Goal: Check status: Check status

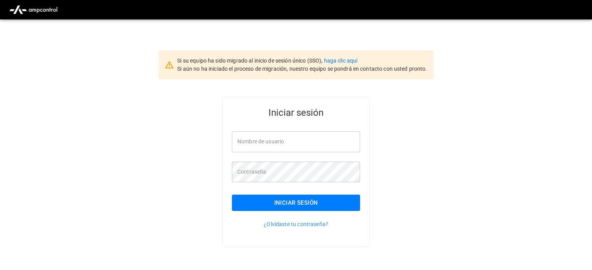
type input "**********"
click at [301, 201] on button "Iniciar sesión" at bounding box center [296, 203] width 128 height 16
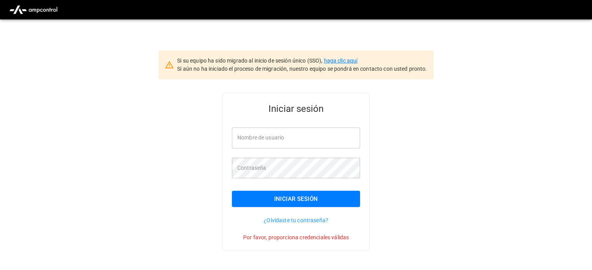
click at [340, 59] on link "haga clic aquí" at bounding box center [341, 61] width 34 height 6
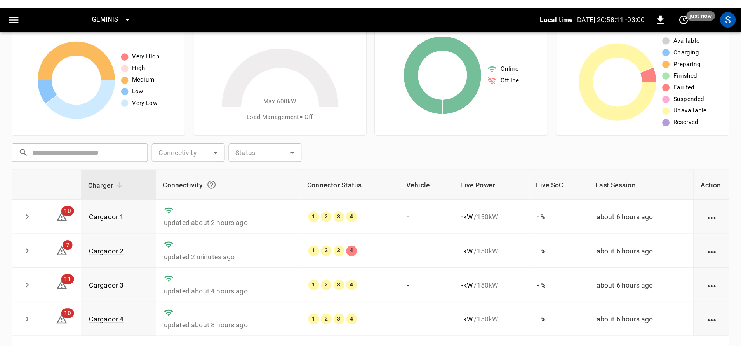
scroll to position [39, 0]
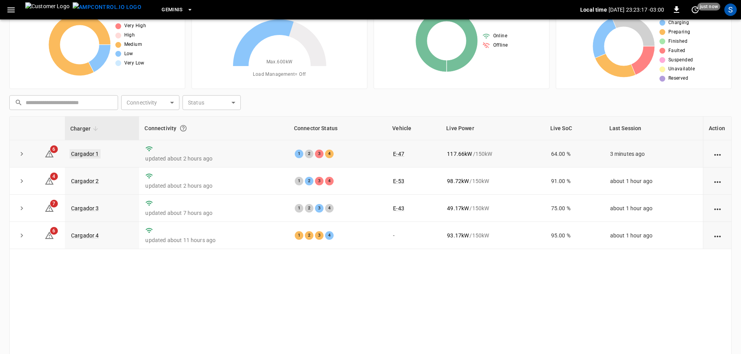
click at [74, 153] on link "Cargador 1" at bounding box center [85, 153] width 31 height 9
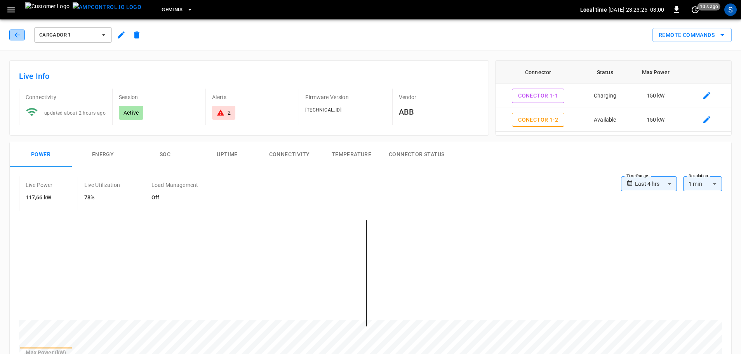
click at [16, 31] on icon "button" at bounding box center [17, 35] width 8 height 8
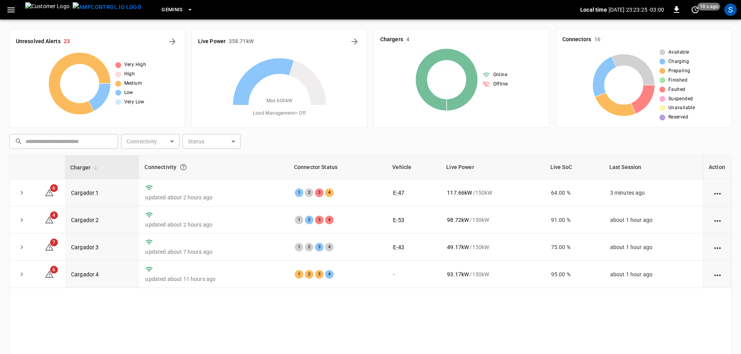
scroll to position [39, 0]
